Goal: Check status: Check status

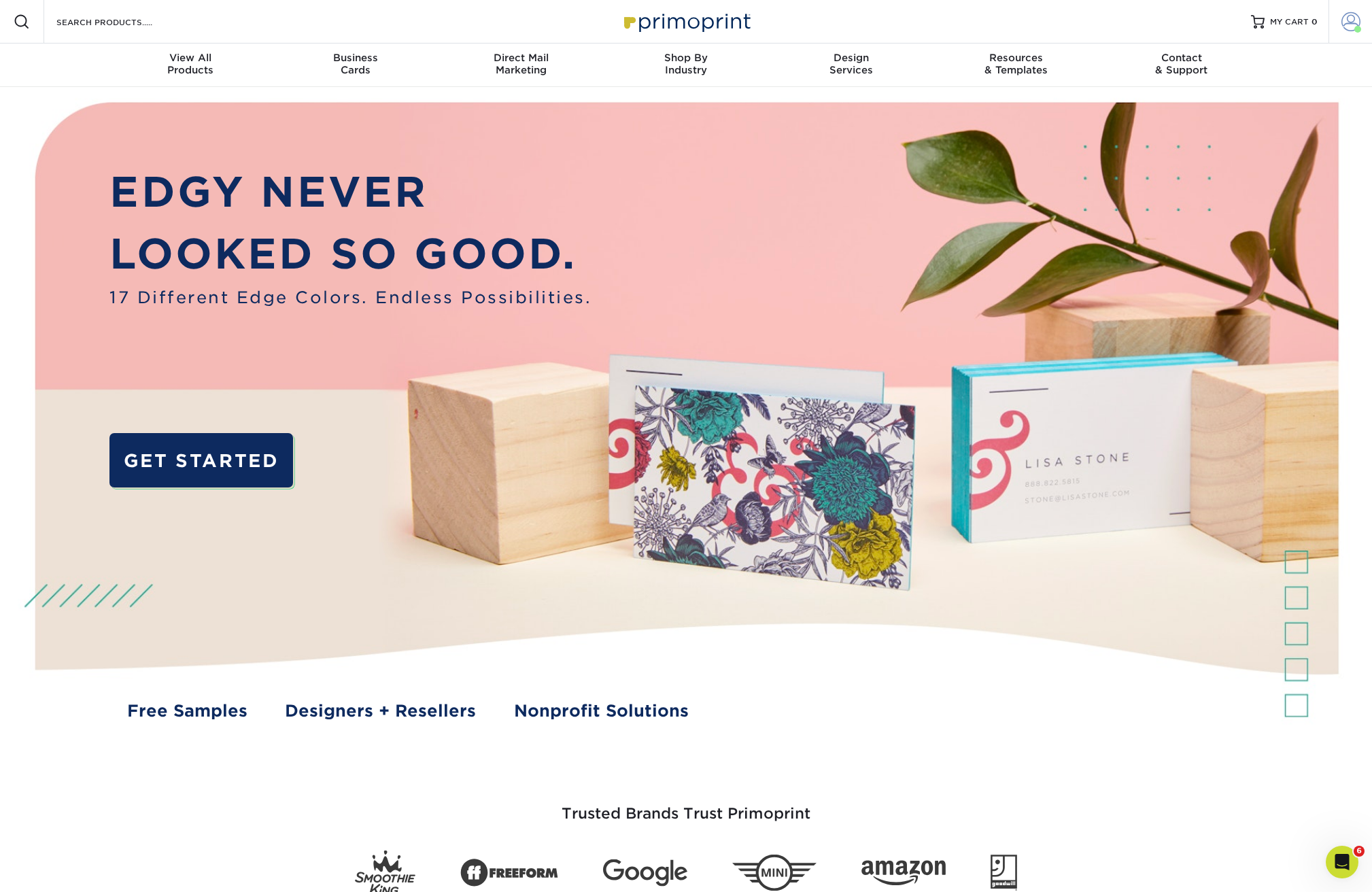
click at [1362, 23] on link "Account" at bounding box center [1350, 22] width 44 height 44
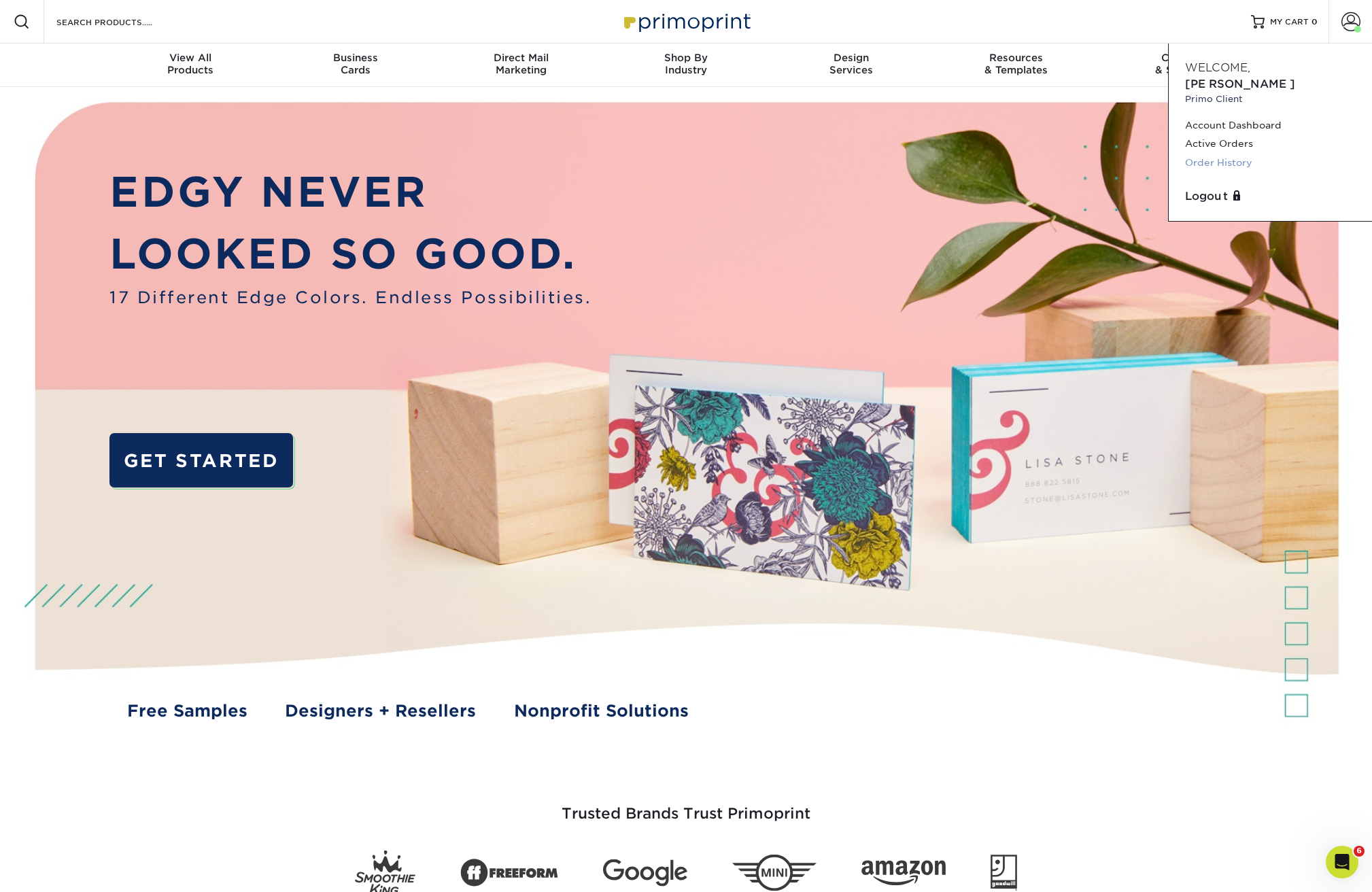
click at [1196, 154] on link "Order History" at bounding box center [1270, 162] width 171 height 18
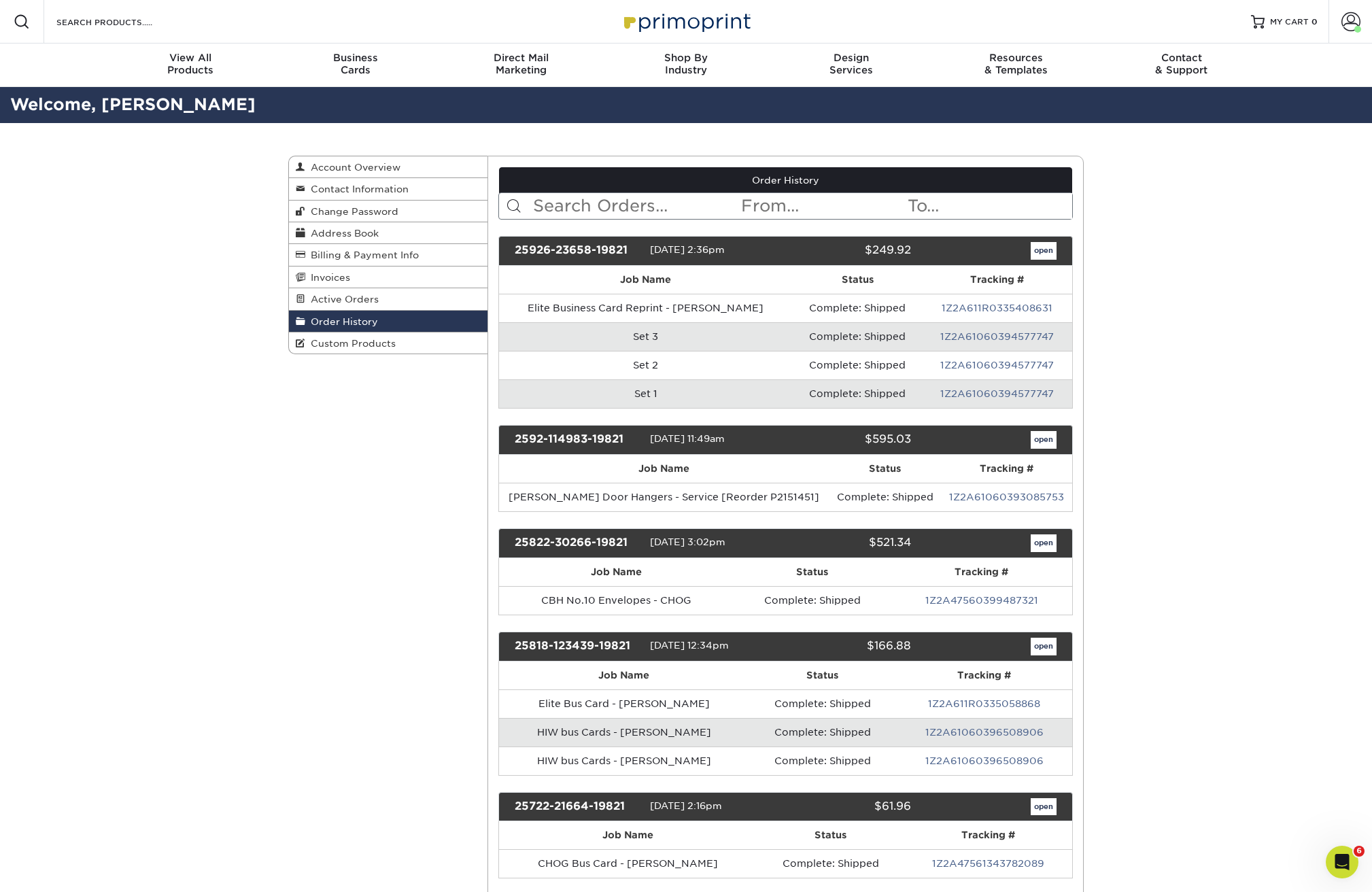
click at [1036, 256] on link "open" at bounding box center [1043, 251] width 26 height 18
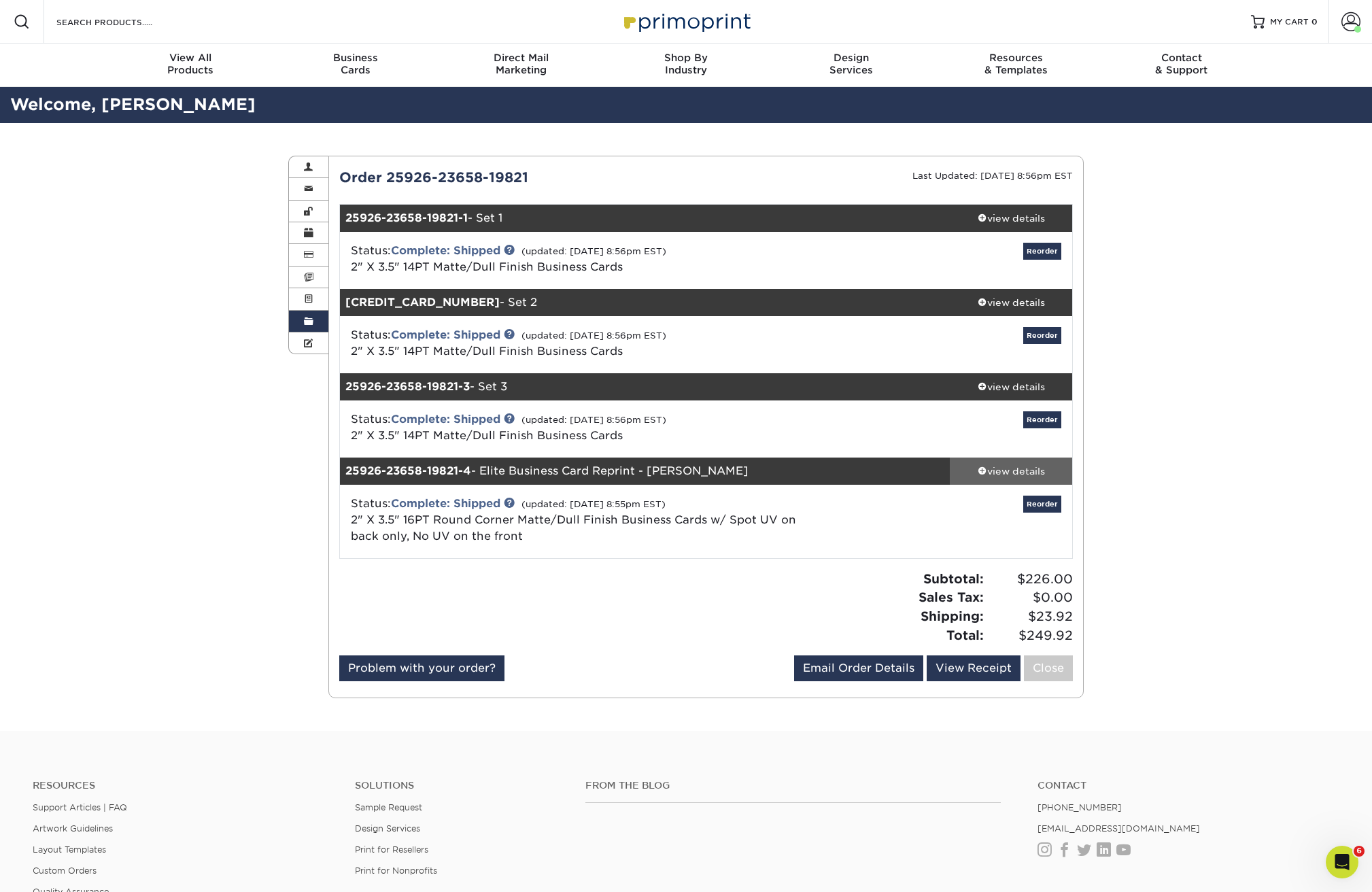
click at [992, 475] on div "view details" at bounding box center [1011, 471] width 122 height 13
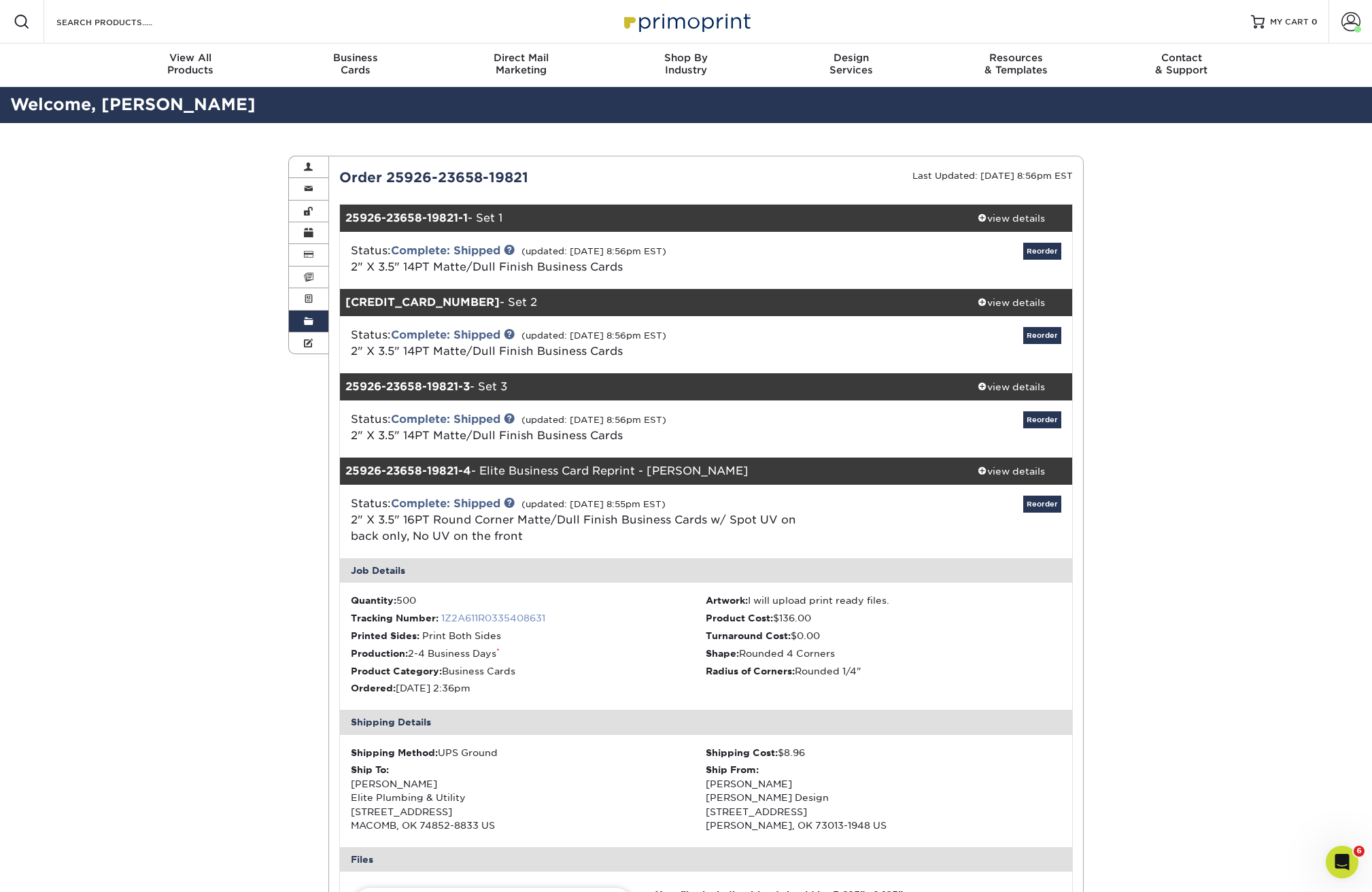
click at [517, 621] on link "1Z2A611R0335408631" at bounding box center [493, 618] width 104 height 11
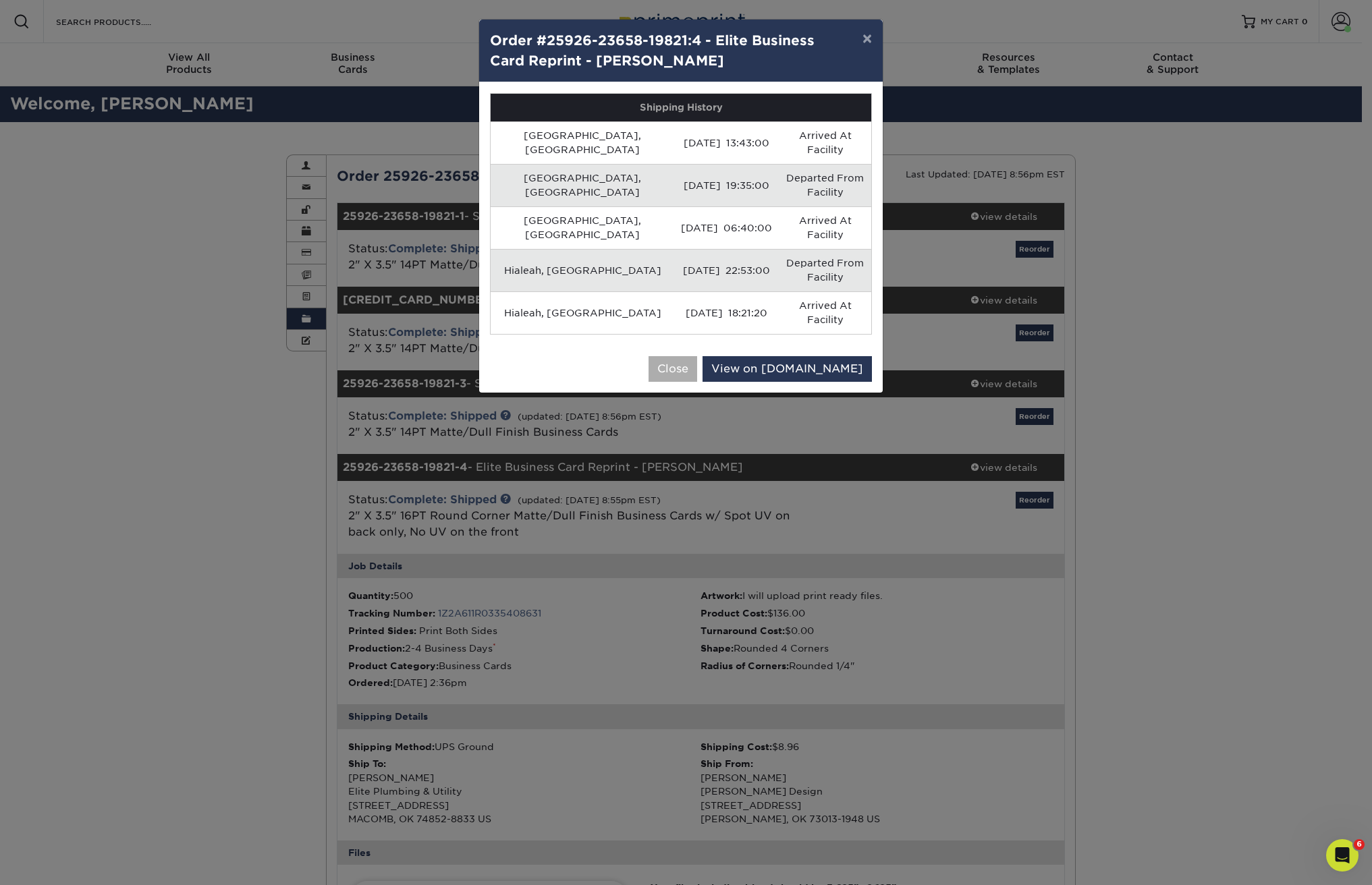
click at [697, 356] on button "Close" at bounding box center [673, 369] width 48 height 26
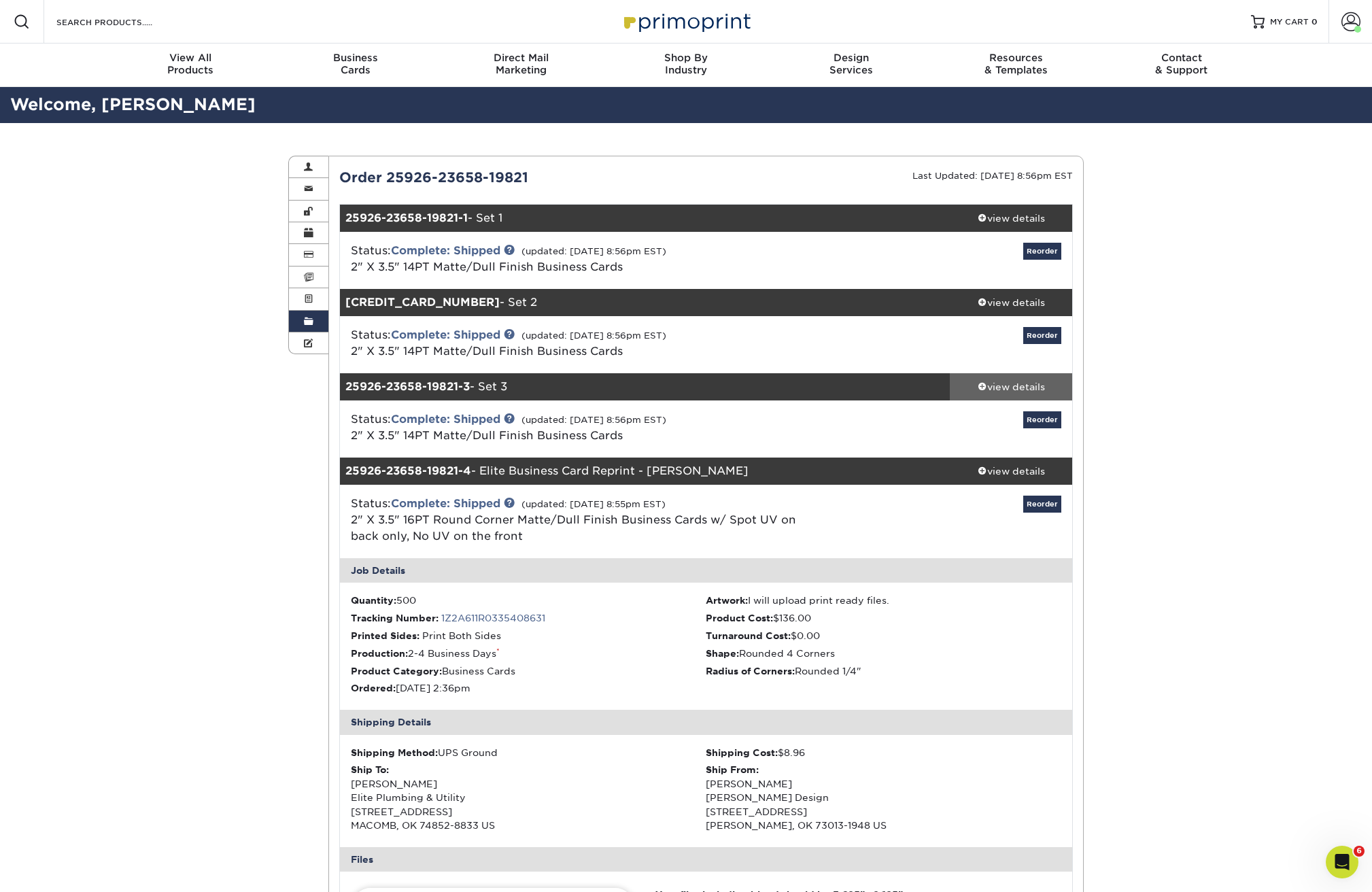
click at [1018, 391] on div "view details" at bounding box center [1011, 386] width 122 height 13
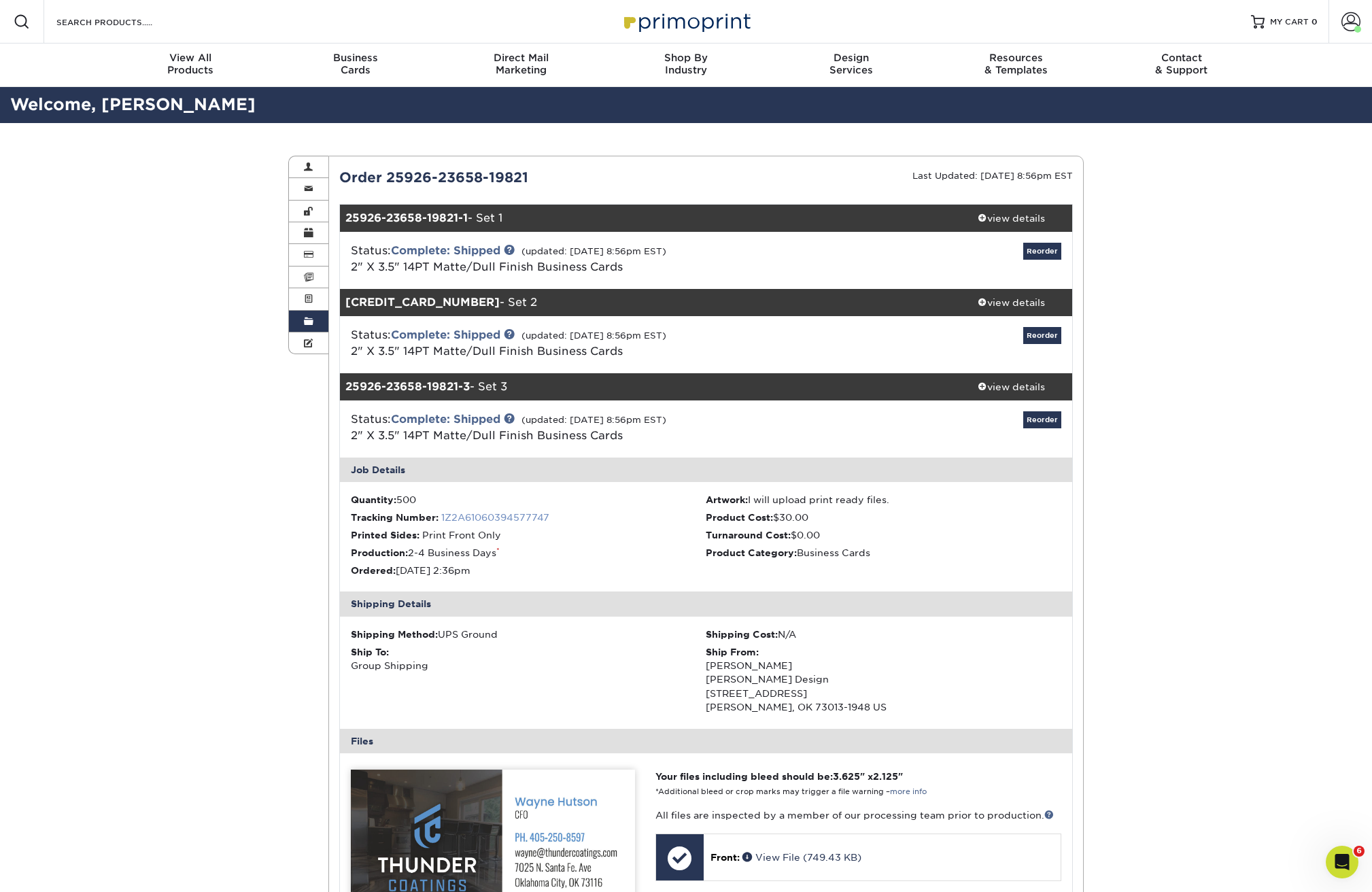
click at [539, 516] on link "1Z2A61060394577747" at bounding box center [495, 517] width 108 height 11
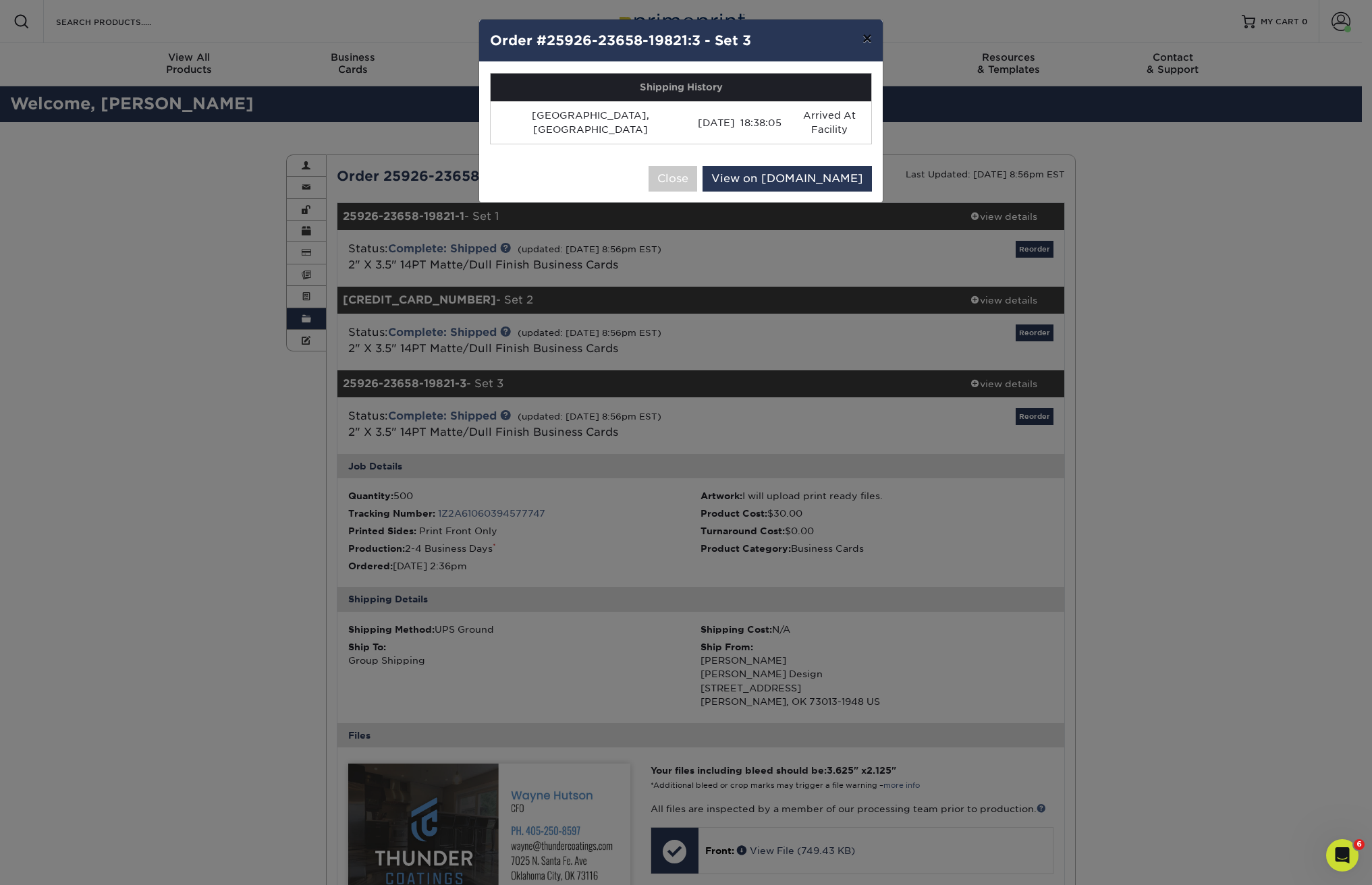
click at [859, 38] on button "×" at bounding box center [867, 38] width 31 height 38
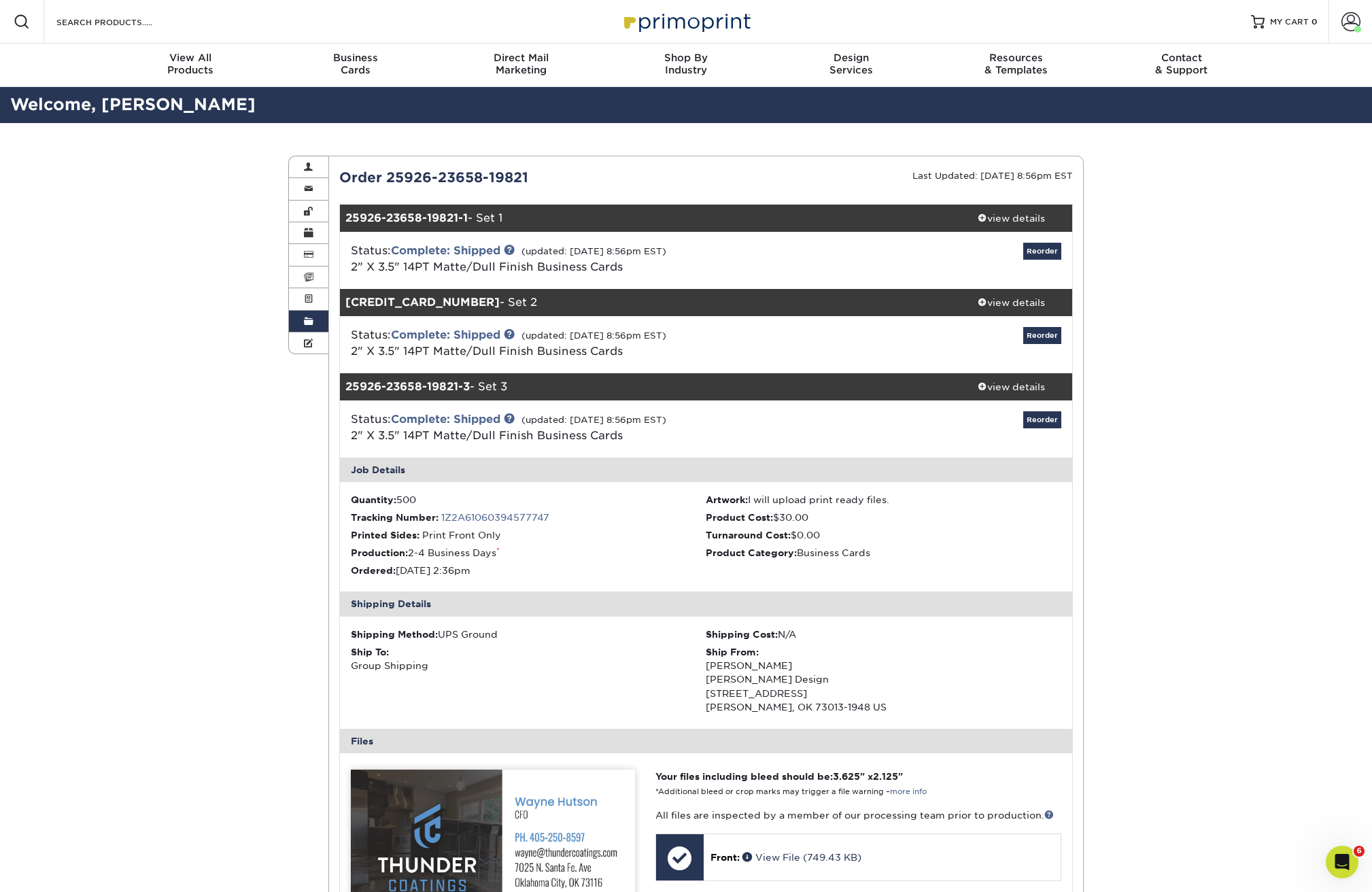
click at [1011, 296] on div "view details" at bounding box center [1011, 302] width 122 height 13
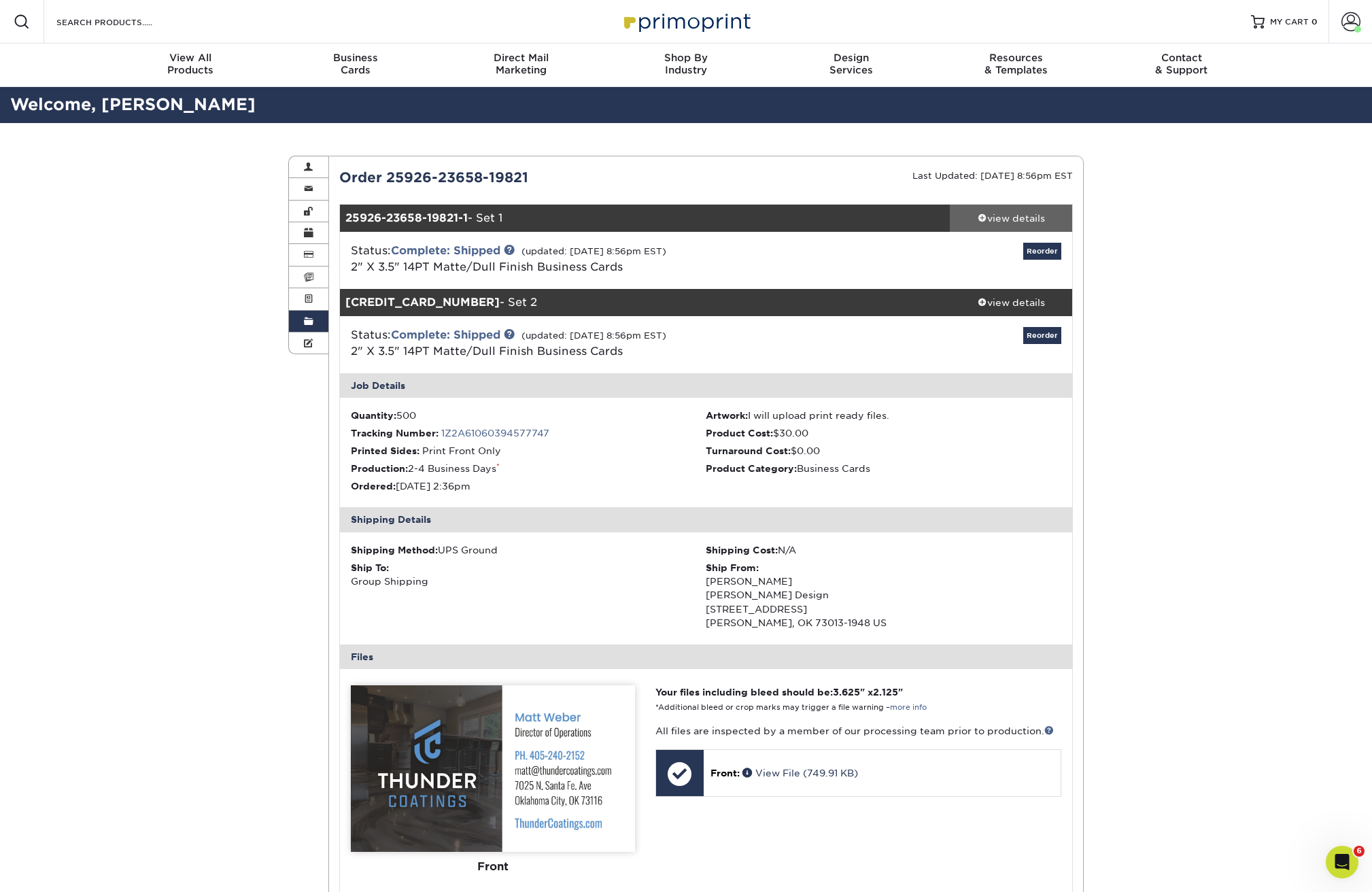
click at [1001, 219] on div "view details" at bounding box center [1011, 218] width 122 height 13
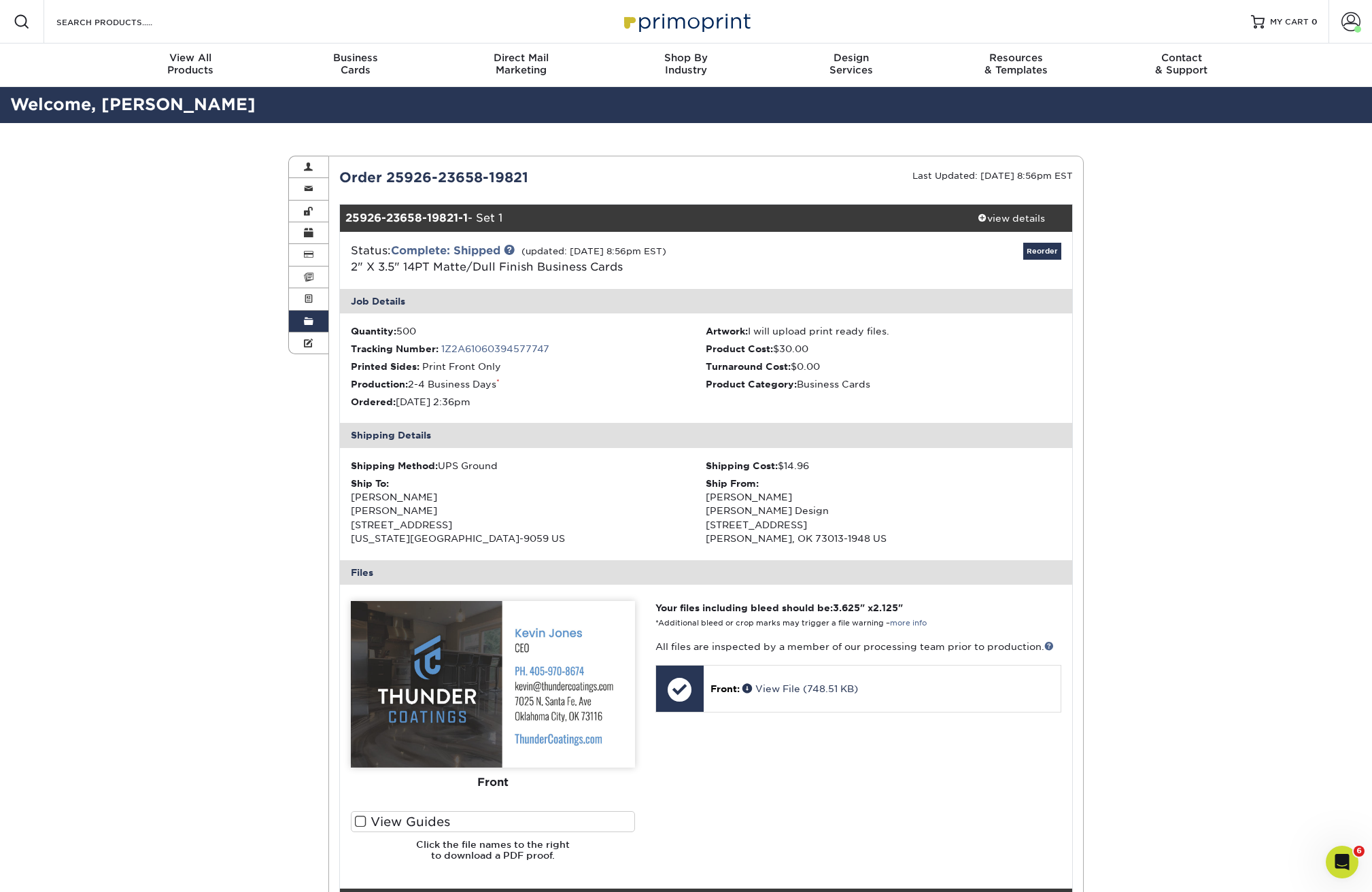
click at [700, 15] on img at bounding box center [686, 21] width 136 height 29
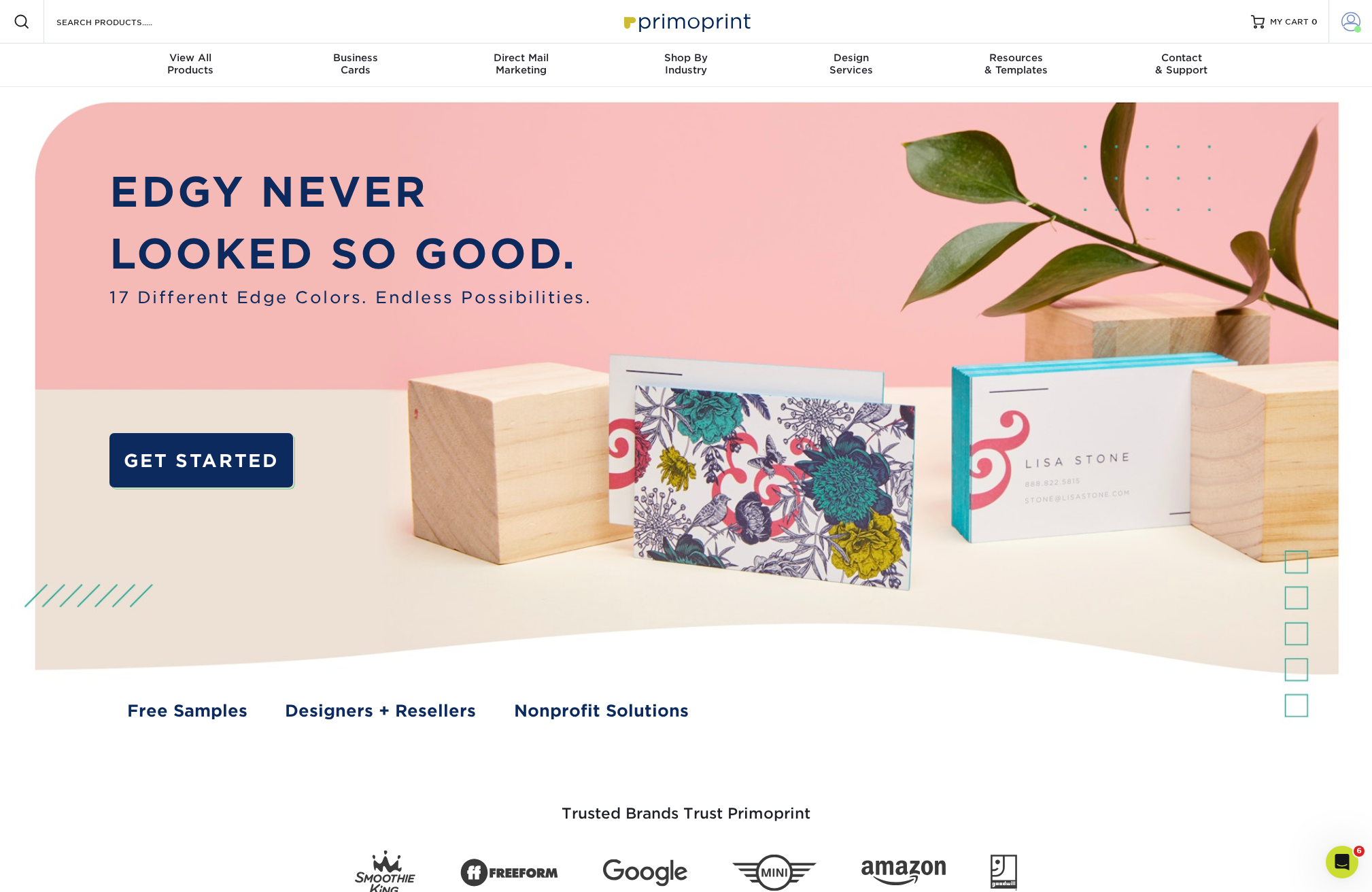
click at [1360, 24] on link "Account" at bounding box center [1350, 22] width 44 height 44
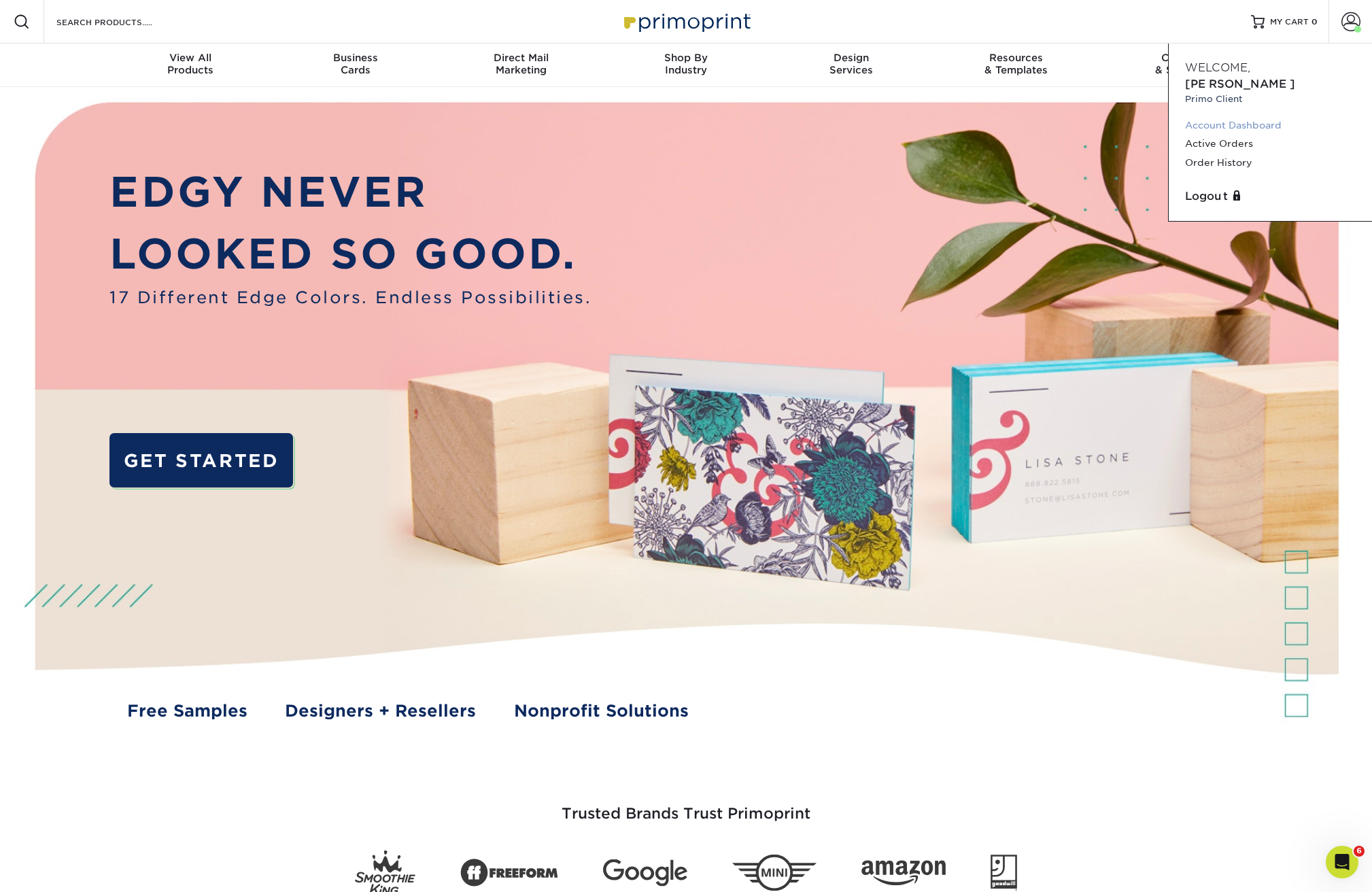
click at [1230, 116] on link "Account Dashboard" at bounding box center [1270, 125] width 171 height 18
